Goal: Information Seeking & Learning: Learn about a topic

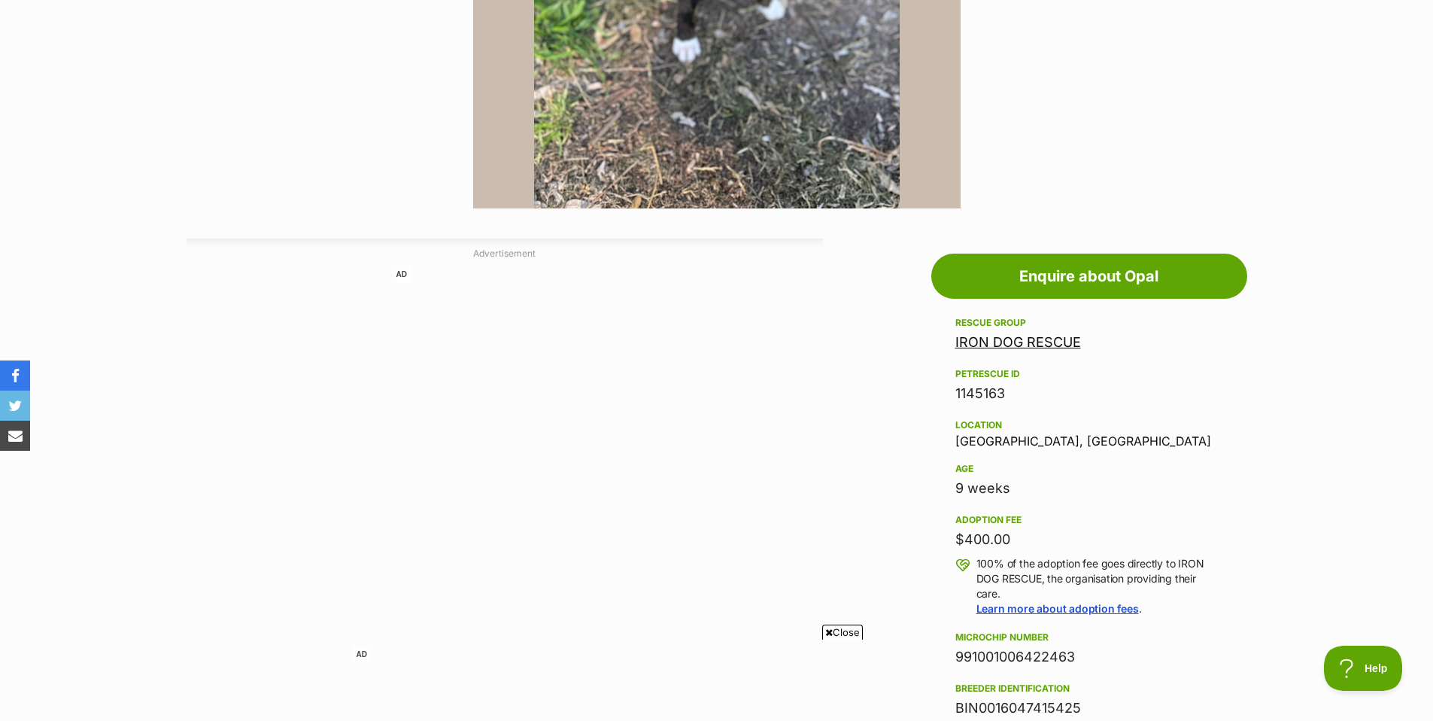
scroll to position [632, 0]
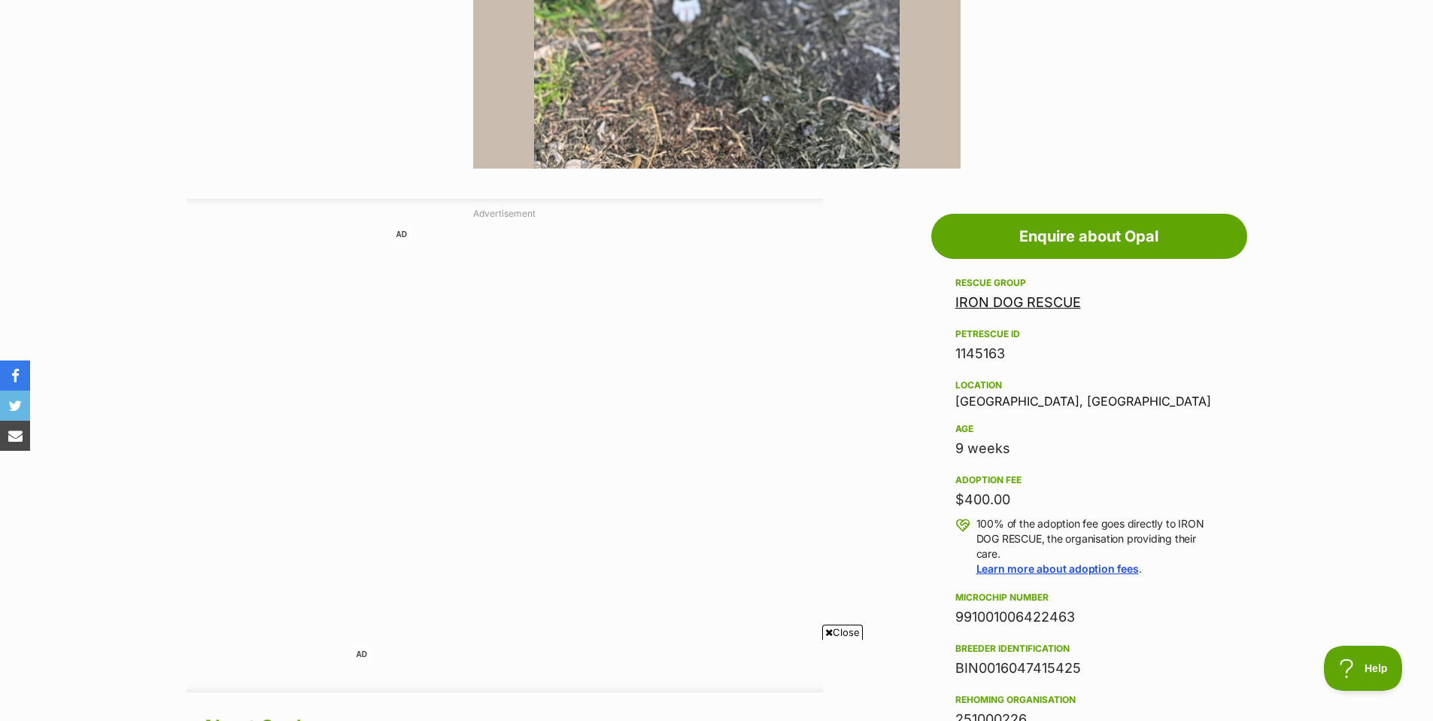
click at [992, 299] on link "IRON DOG RESCUE" at bounding box center [1019, 302] width 126 height 16
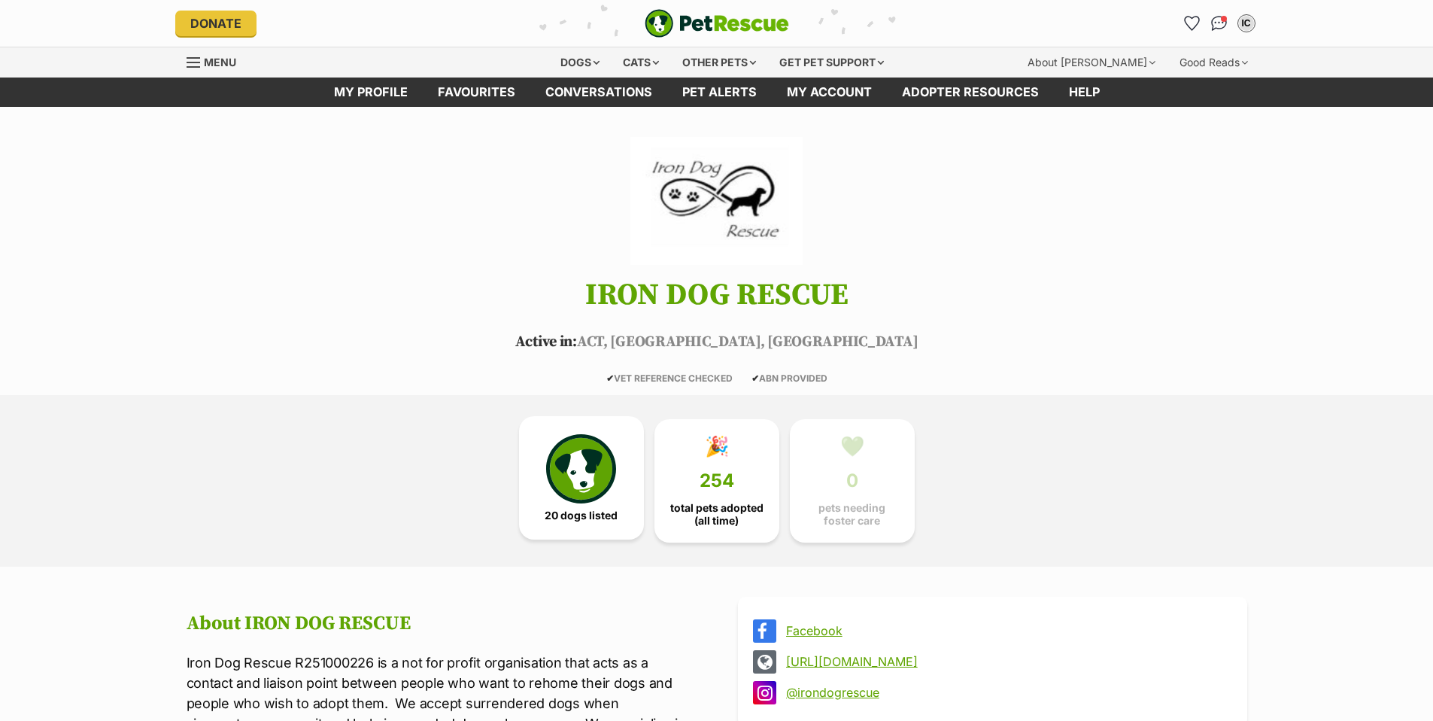
click at [568, 483] on img at bounding box center [580, 468] width 69 height 69
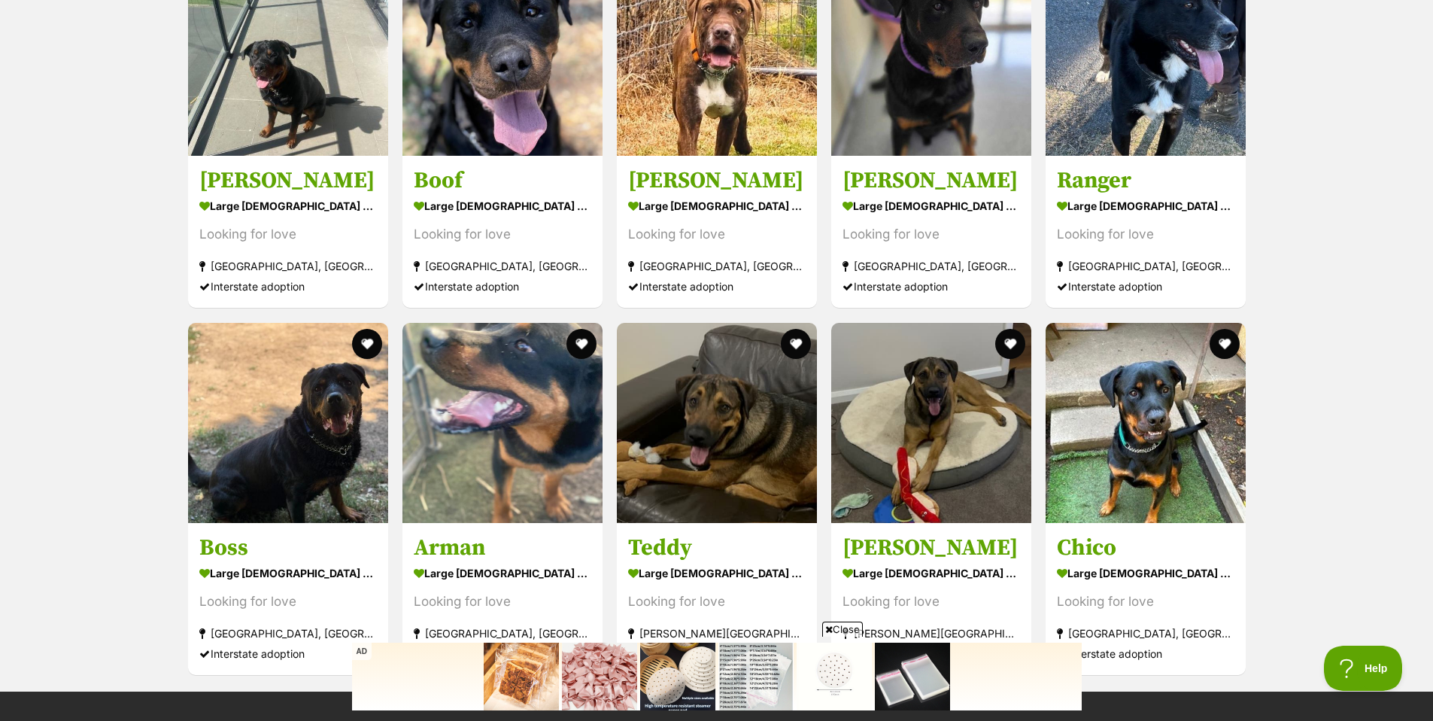
scroll to position [2441, 0]
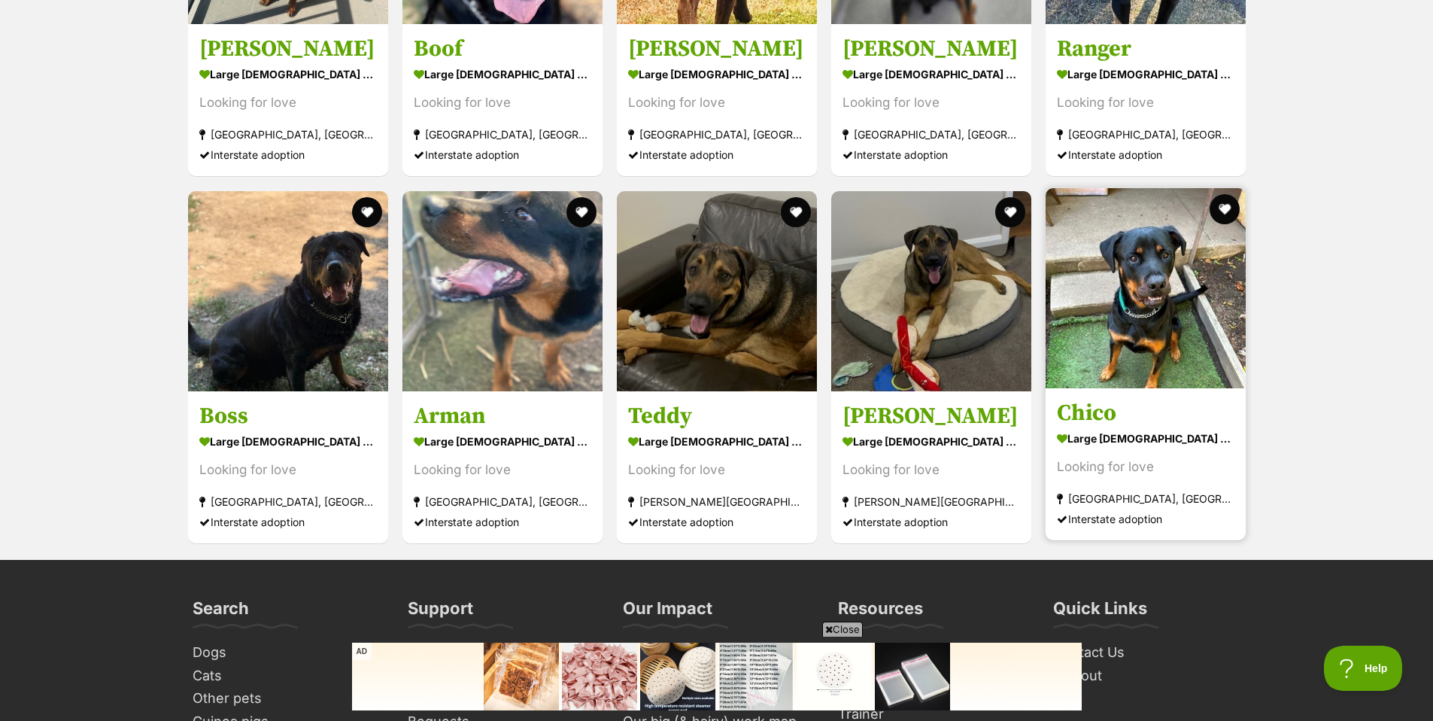
click at [1135, 318] on img at bounding box center [1146, 288] width 200 height 200
